Goal: Communication & Community: Ask a question

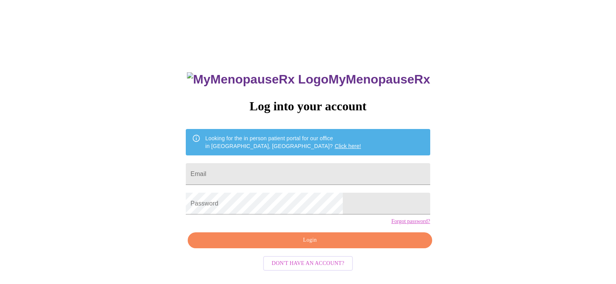
scroll to position [8, 0]
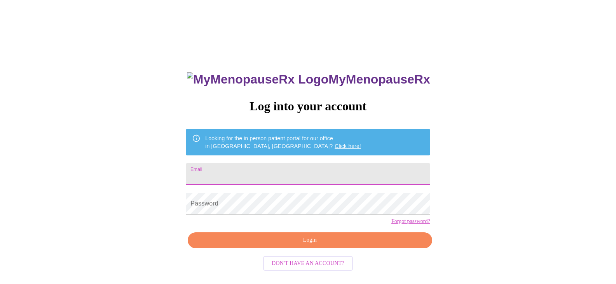
click at [268, 167] on input "Email" at bounding box center [308, 174] width 244 height 22
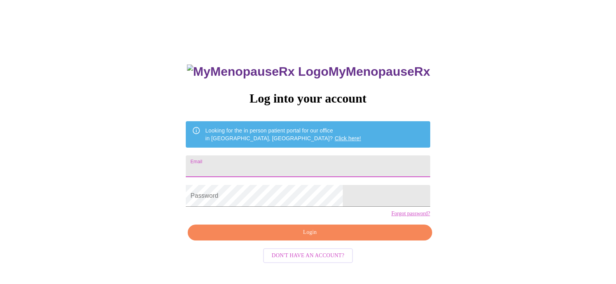
type input "[EMAIL_ADDRESS][DOMAIN_NAME]"
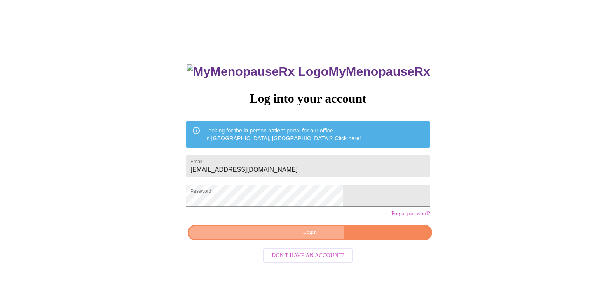
click at [309, 238] on span "Login" at bounding box center [310, 233] width 226 height 10
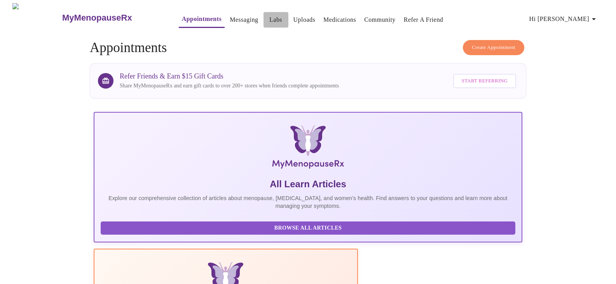
click at [269, 16] on link "Labs" at bounding box center [275, 19] width 13 height 11
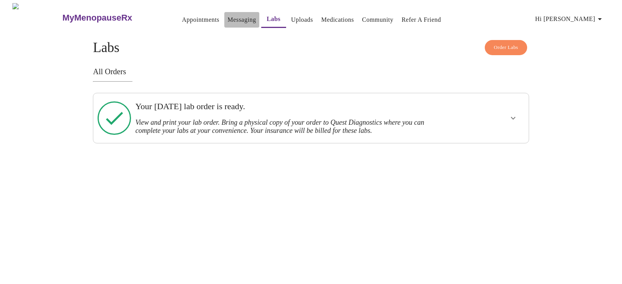
click at [231, 16] on link "Messaging" at bounding box center [241, 19] width 28 height 11
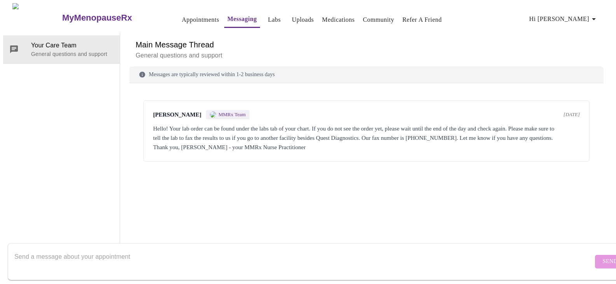
scroll to position [29, 0]
click at [385, 193] on div "Messages are typically reviewed within 1-2 business days Laura Smith MMRx Team …" at bounding box center [366, 159] width 474 height 187
click at [192, 276] on div "Send" at bounding box center [316, 261] width 632 height 45
click at [210, 217] on div "Messages are typically reviewed within 1-2 business days Laura Smith MMRx Team …" at bounding box center [366, 159] width 474 height 187
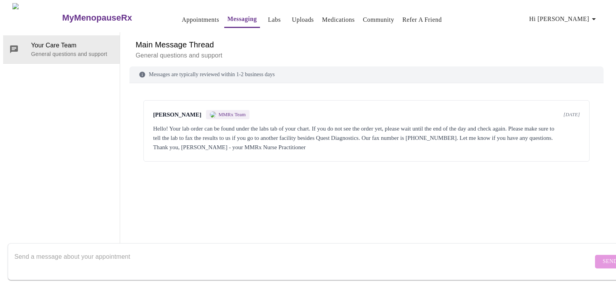
drag, startPoint x: 199, startPoint y: 116, endPoint x: 421, endPoint y: 163, distance: 226.5
click at [421, 163] on div "Laura Smith MMRx Team 11 days ago Hello! Your lab order can be found under the …" at bounding box center [366, 158] width 474 height 130
click at [62, 250] on textarea "Send a message about your appointment" at bounding box center [303, 261] width 579 height 25
type textarea "Hello. Any updates on lab results yet? Thank you."
click at [603, 257] on span "Send" at bounding box center [610, 262] width 15 height 10
